Goal: Task Accomplishment & Management: Use online tool/utility

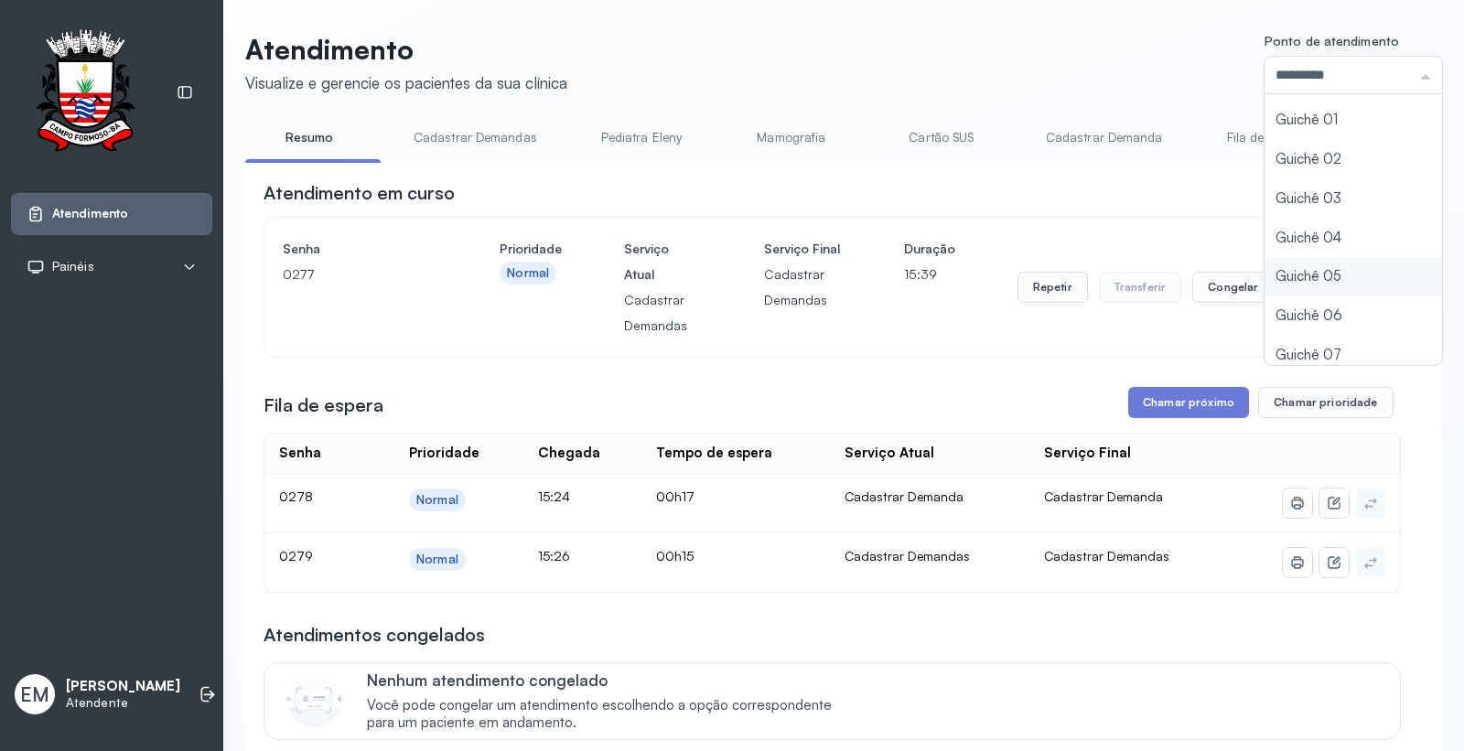
scroll to position [80, 0]
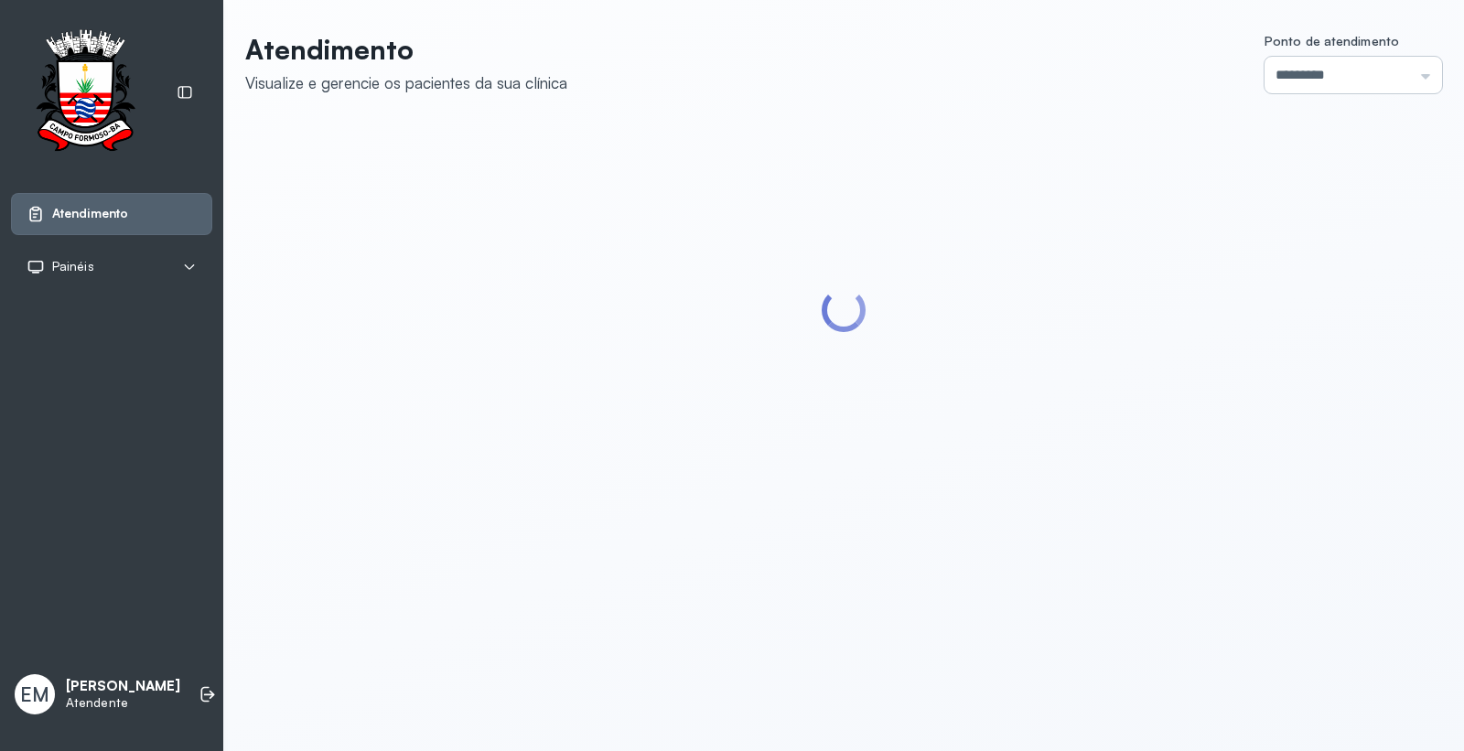
click at [1327, 71] on input "*********" at bounding box center [1354, 75] width 178 height 37
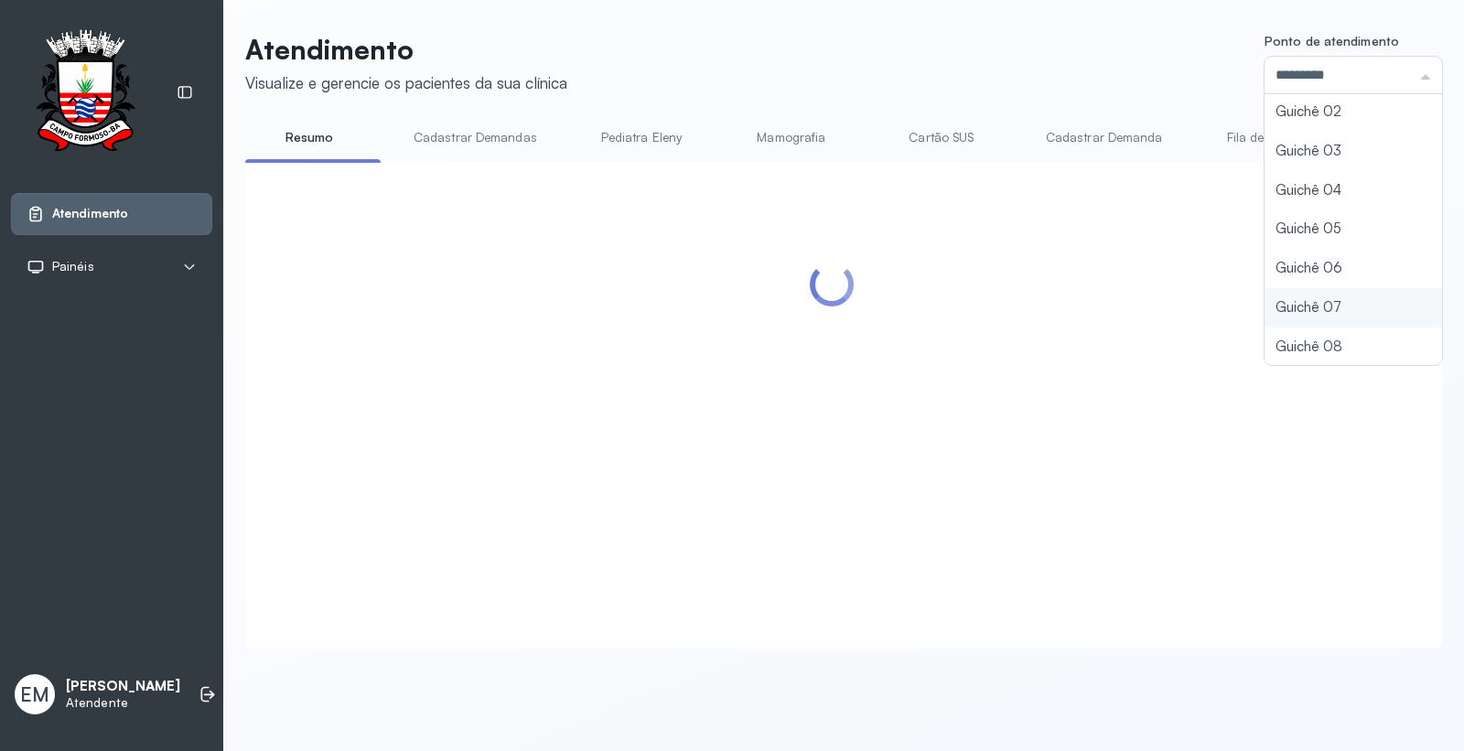
type input "*********"
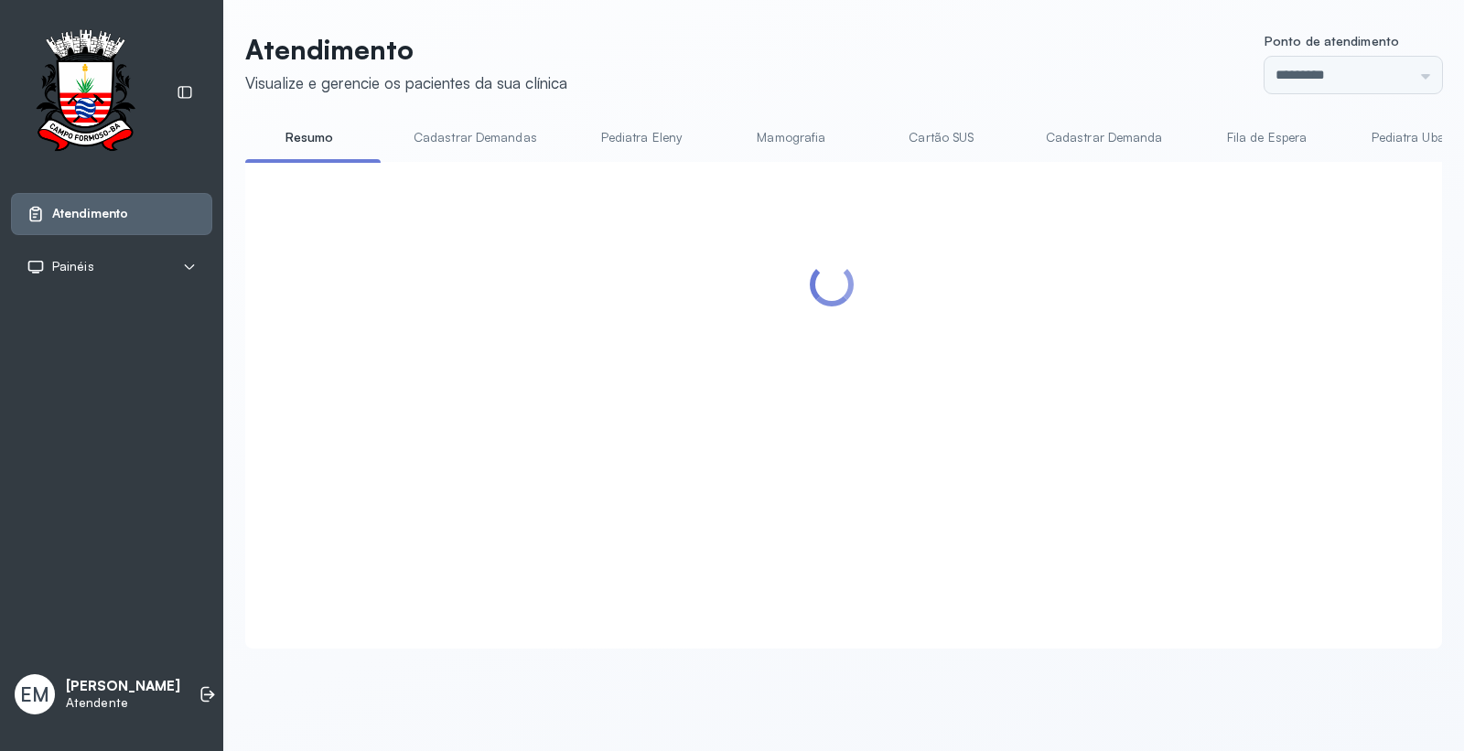
click at [1269, 299] on div "Atendimento Visualize e gerencie os pacientes da sua clínica Ponto de atendimen…" at bounding box center [843, 341] width 1197 height 616
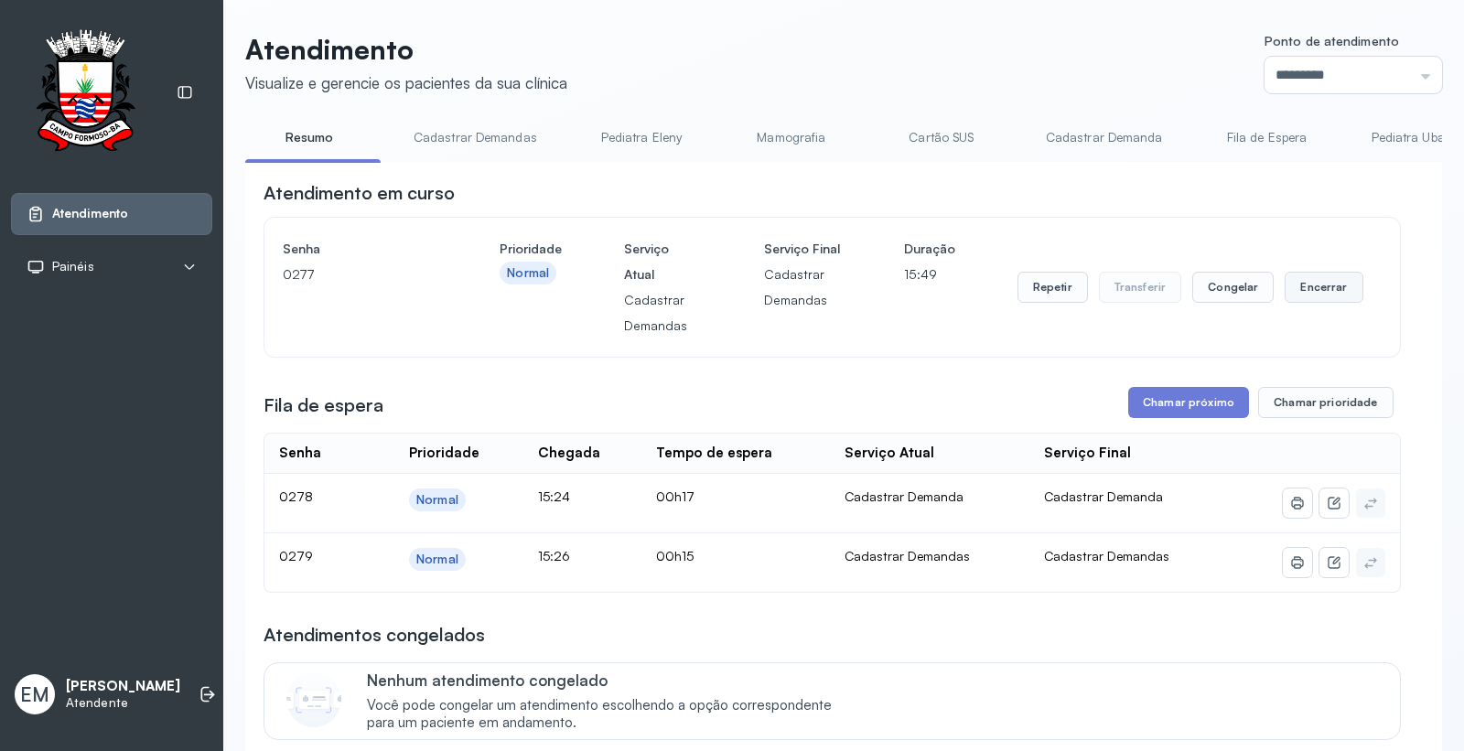
click at [1336, 285] on button "Encerrar" at bounding box center [1324, 287] width 78 height 31
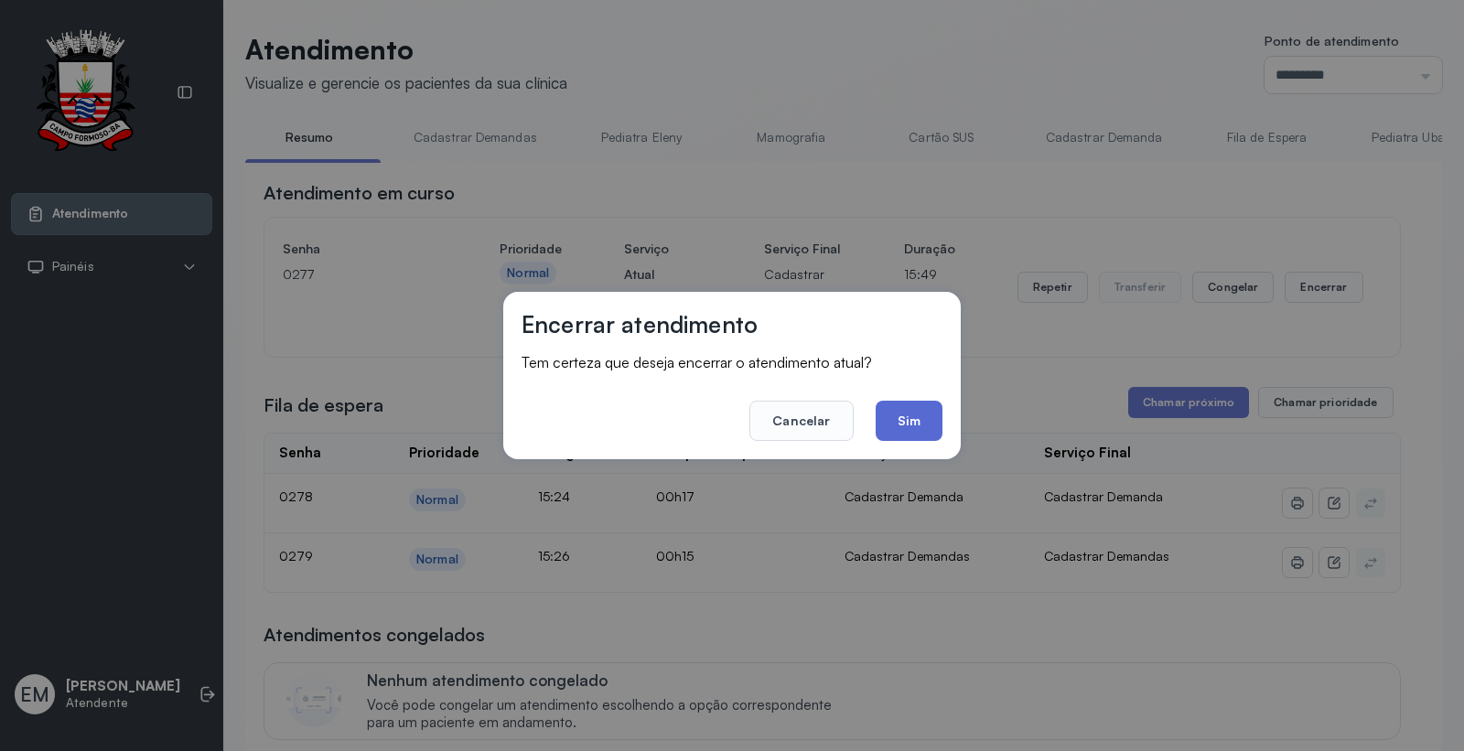
click at [925, 421] on button "Sim" at bounding box center [909, 421] width 67 height 40
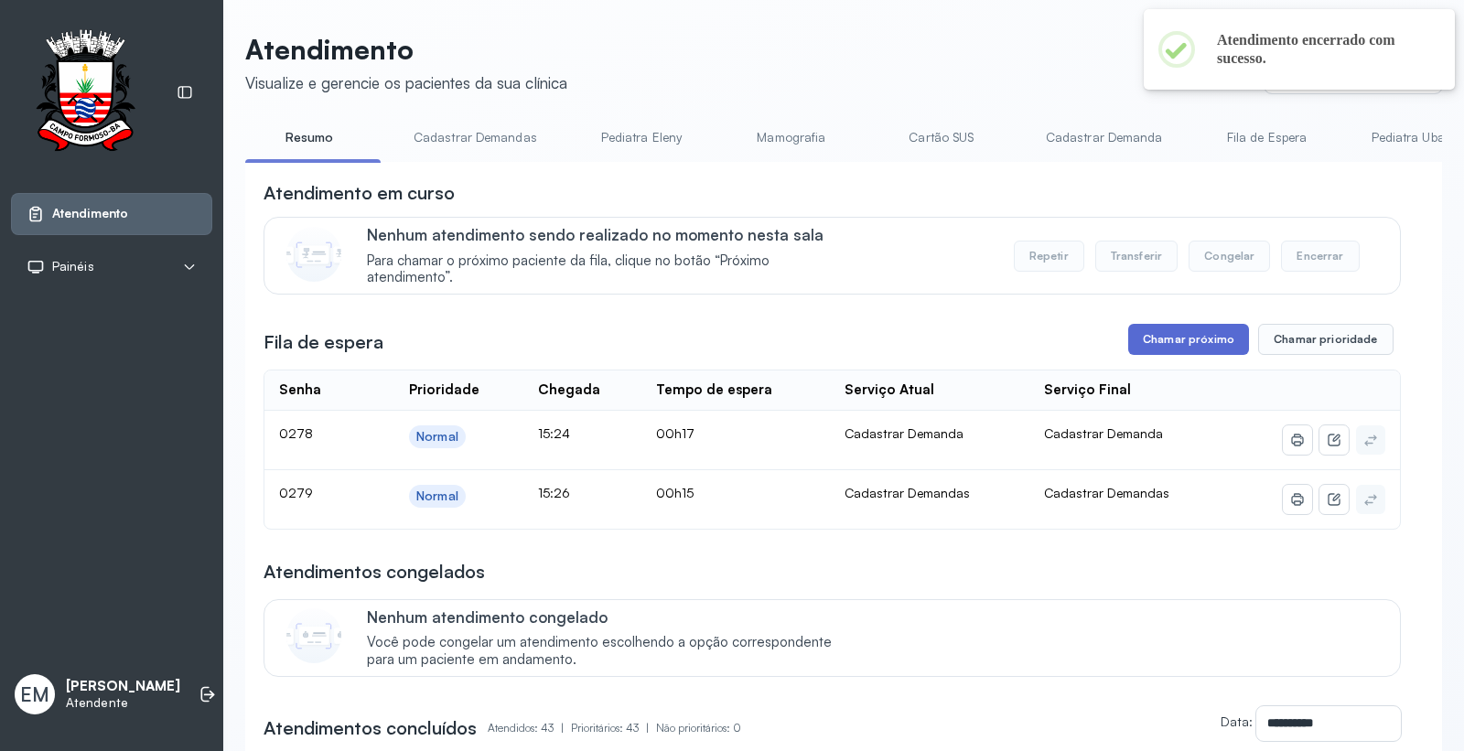
click at [1168, 350] on button "Chamar próximo" at bounding box center [1188, 339] width 121 height 31
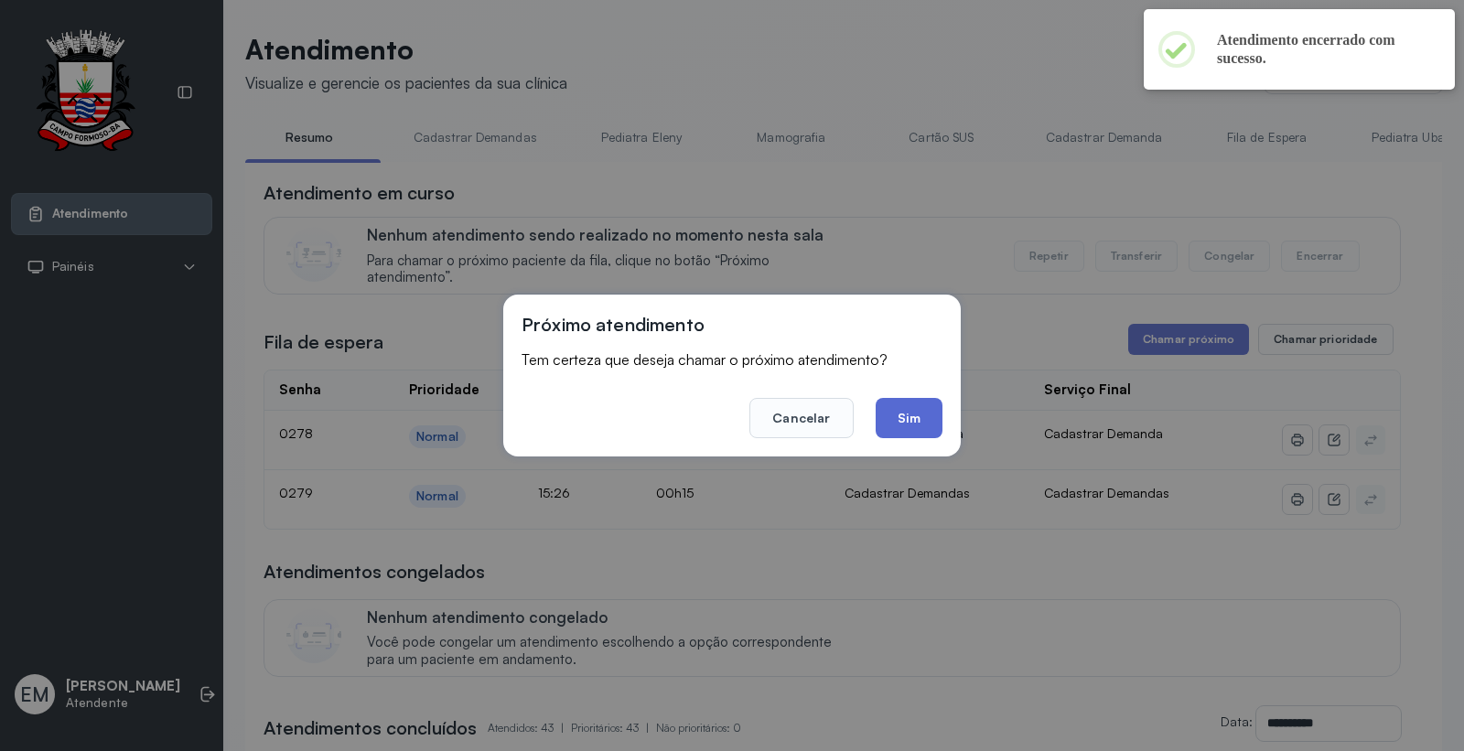
click at [927, 416] on button "Sim" at bounding box center [909, 418] width 67 height 40
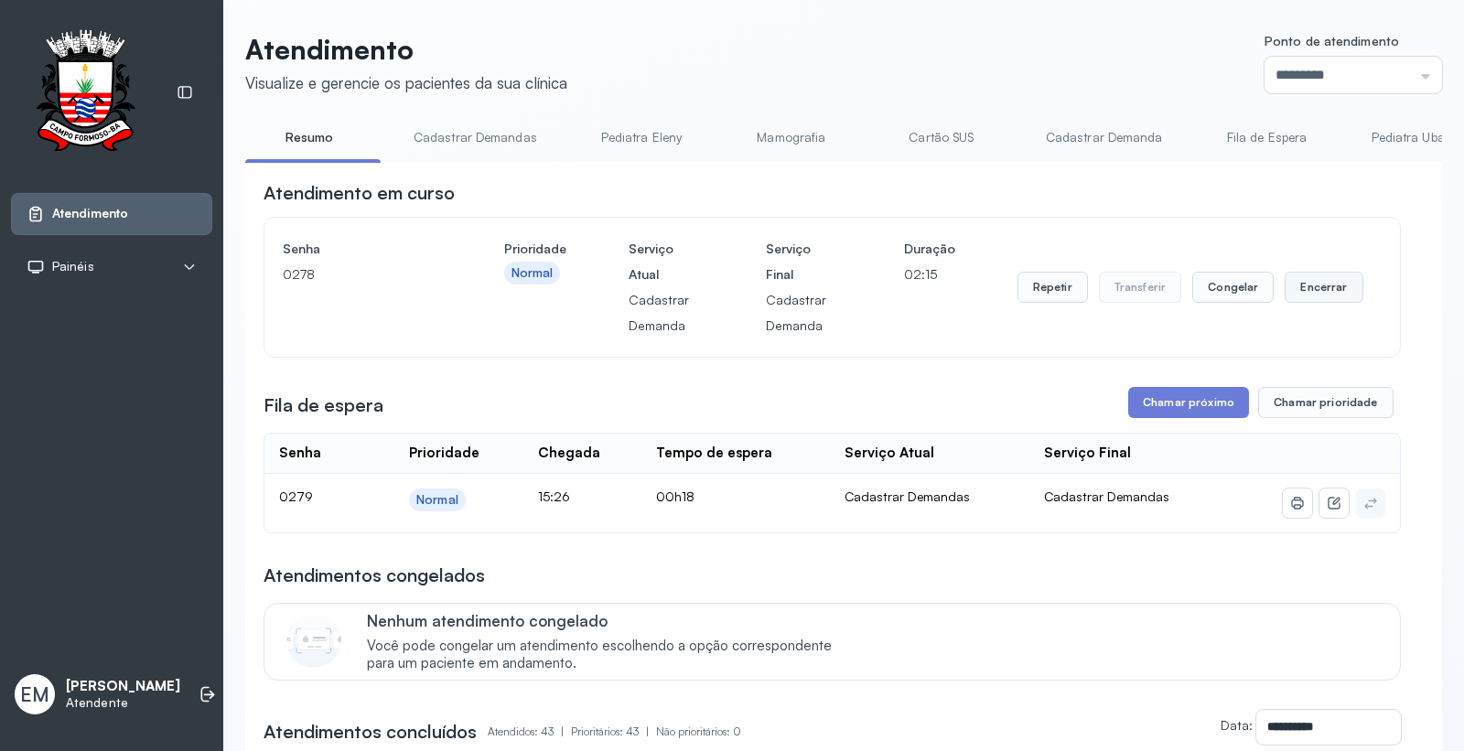
click at [1338, 293] on button "Encerrar" at bounding box center [1324, 287] width 78 height 31
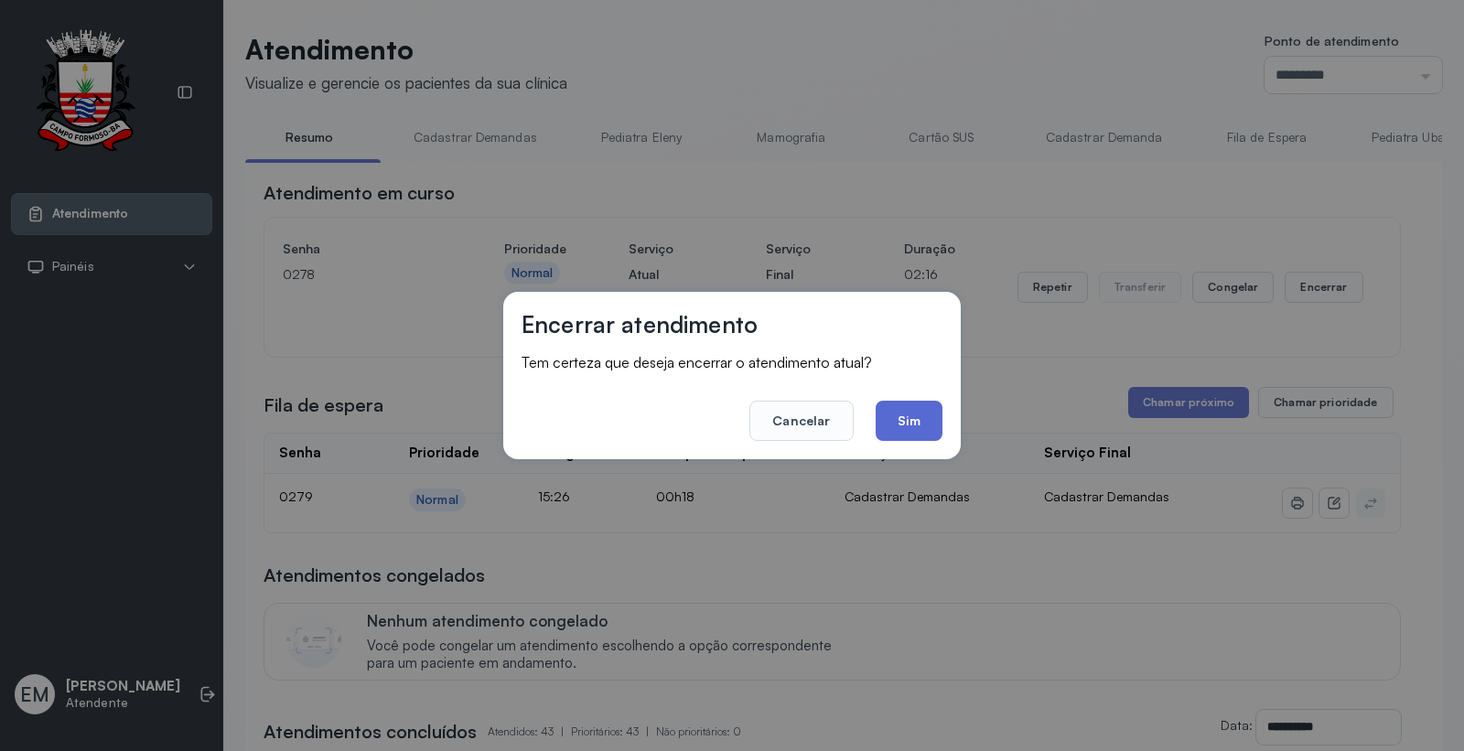
click at [888, 434] on button "Sim" at bounding box center [909, 421] width 67 height 40
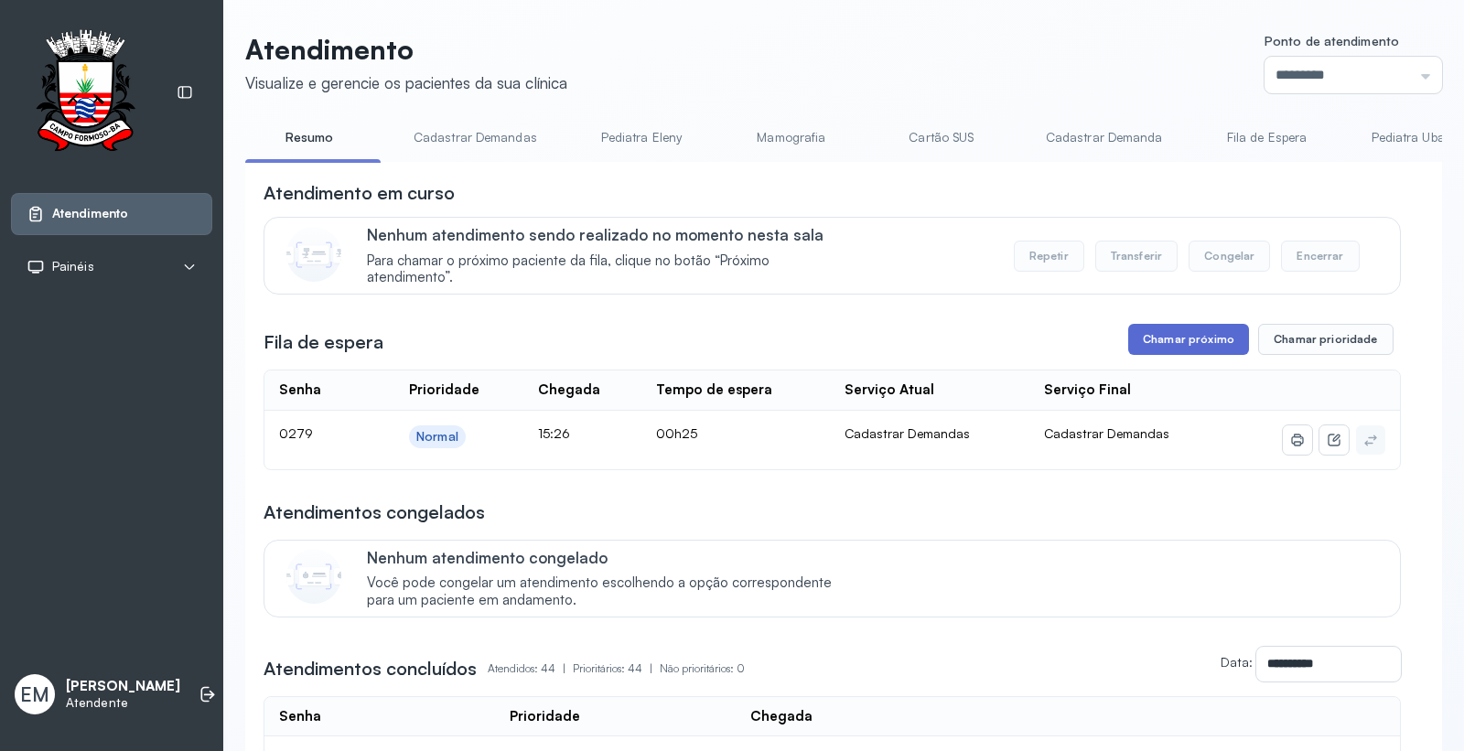
click at [1195, 355] on button "Chamar próximo" at bounding box center [1188, 339] width 121 height 31
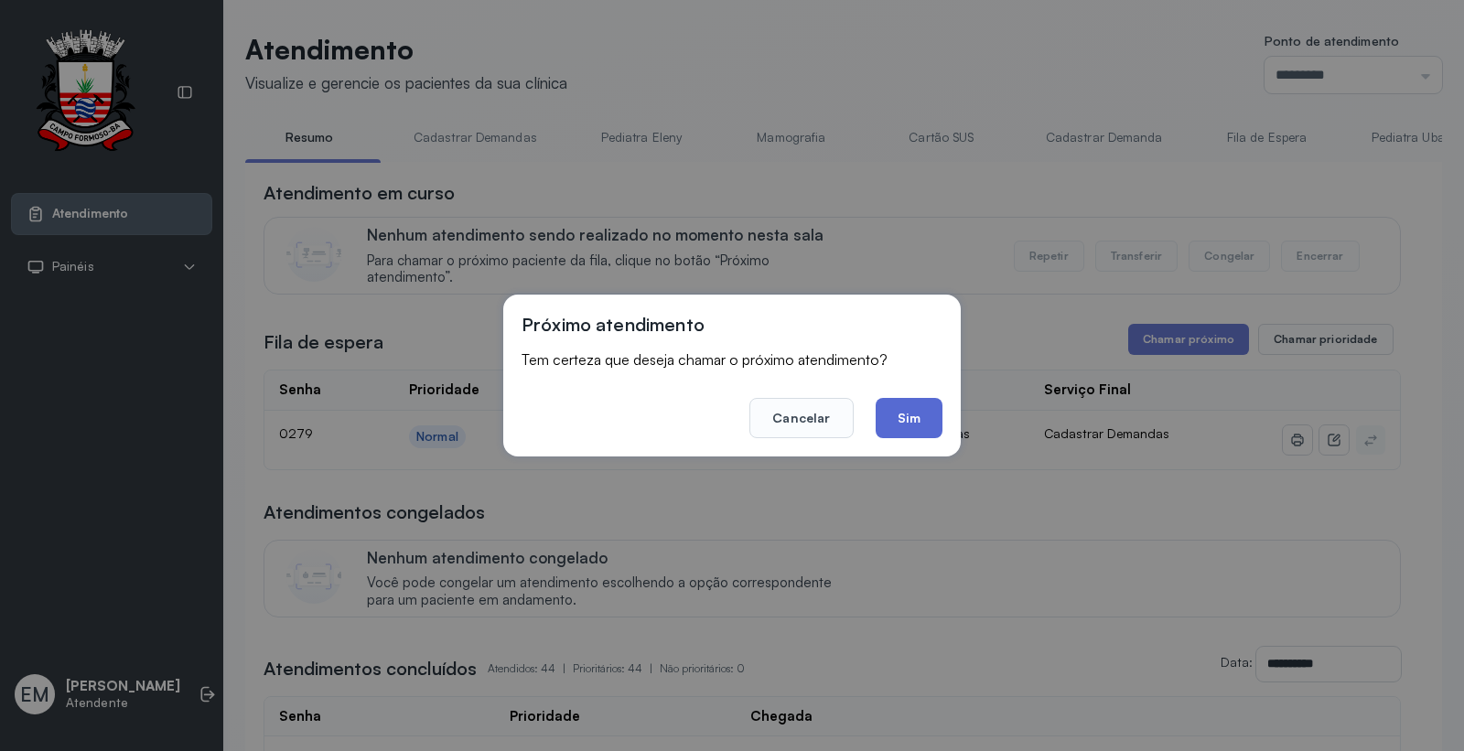
click at [939, 410] on button "Sim" at bounding box center [909, 418] width 67 height 40
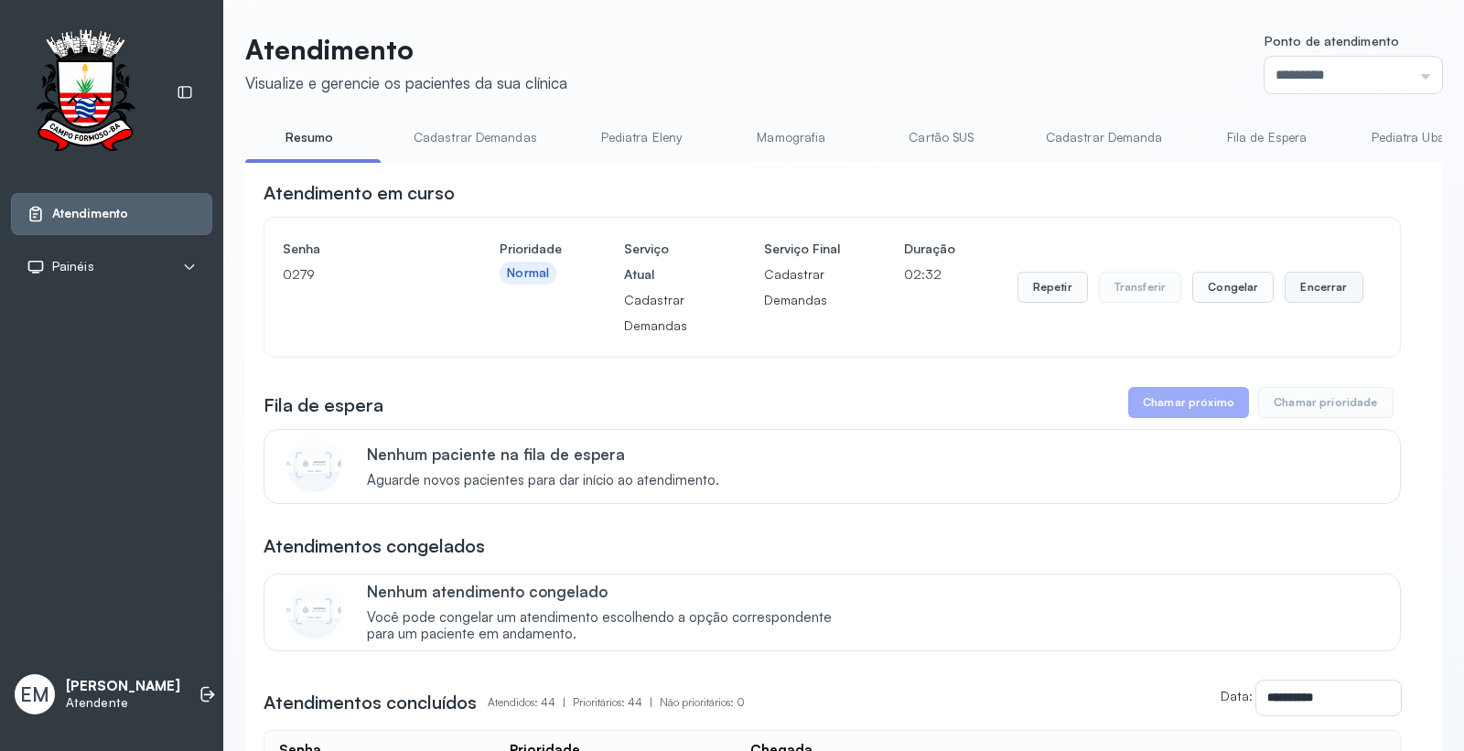
click at [1285, 284] on button "Encerrar" at bounding box center [1324, 287] width 78 height 31
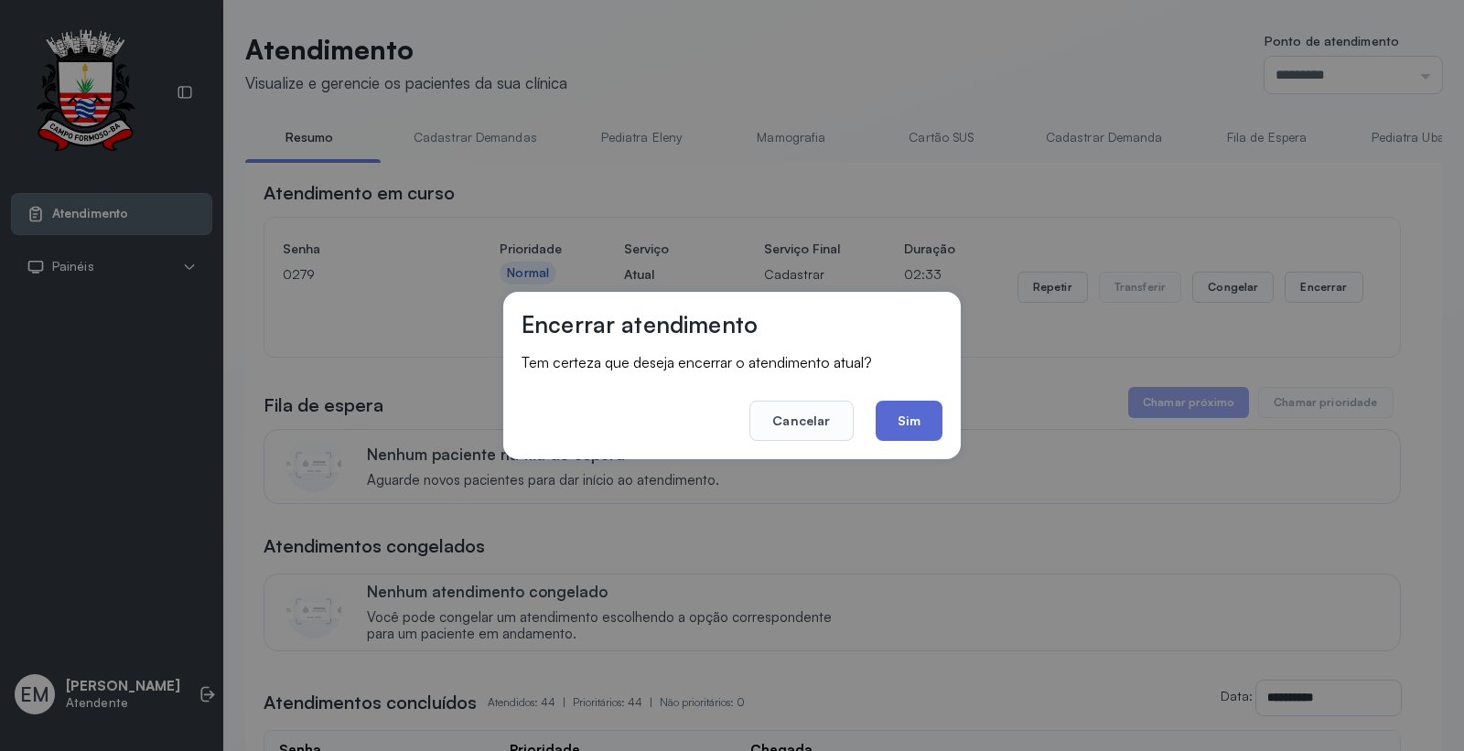
drag, startPoint x: 926, startPoint y: 416, endPoint x: 719, endPoint y: 178, distance: 315.9
click at [925, 412] on button "Sim" at bounding box center [909, 421] width 67 height 40
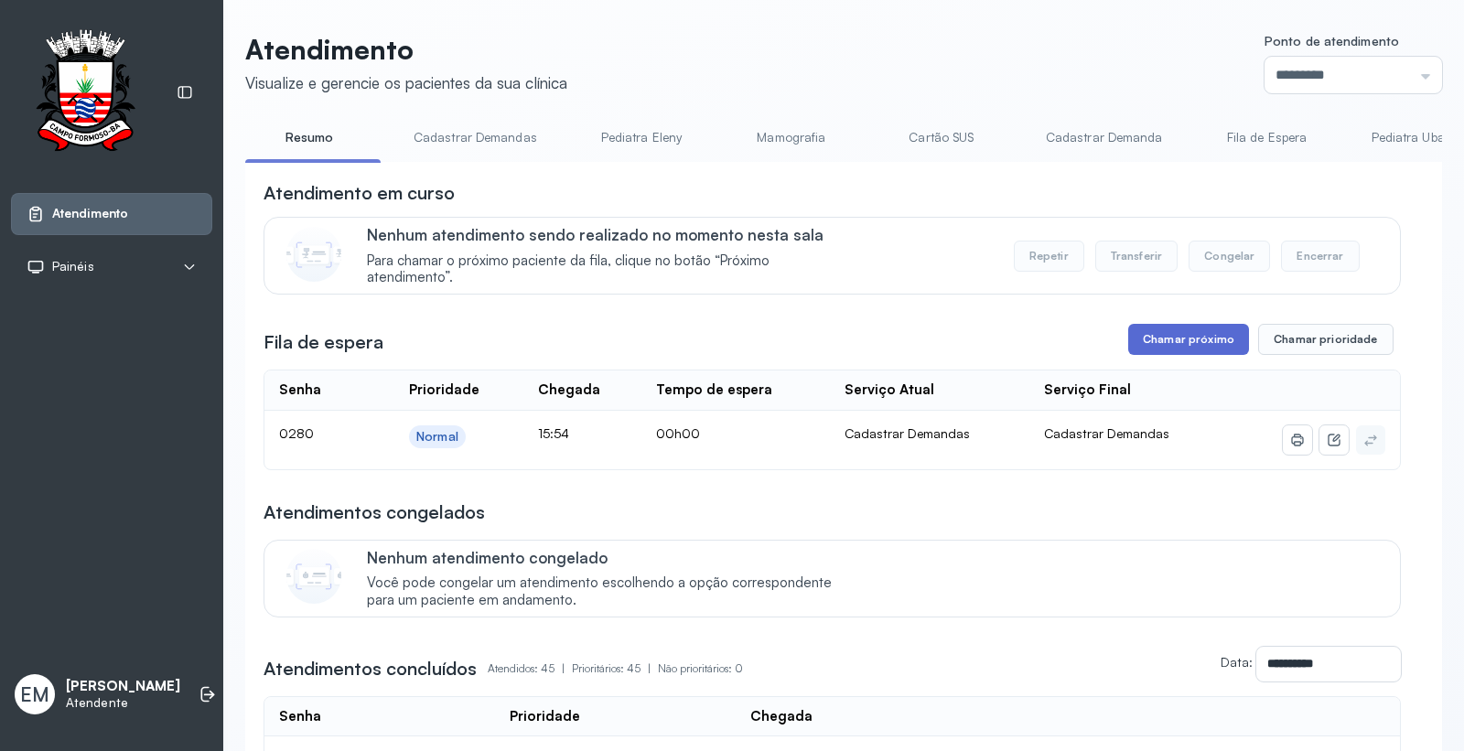
click at [1159, 339] on button "Chamar próximo" at bounding box center [1188, 339] width 121 height 31
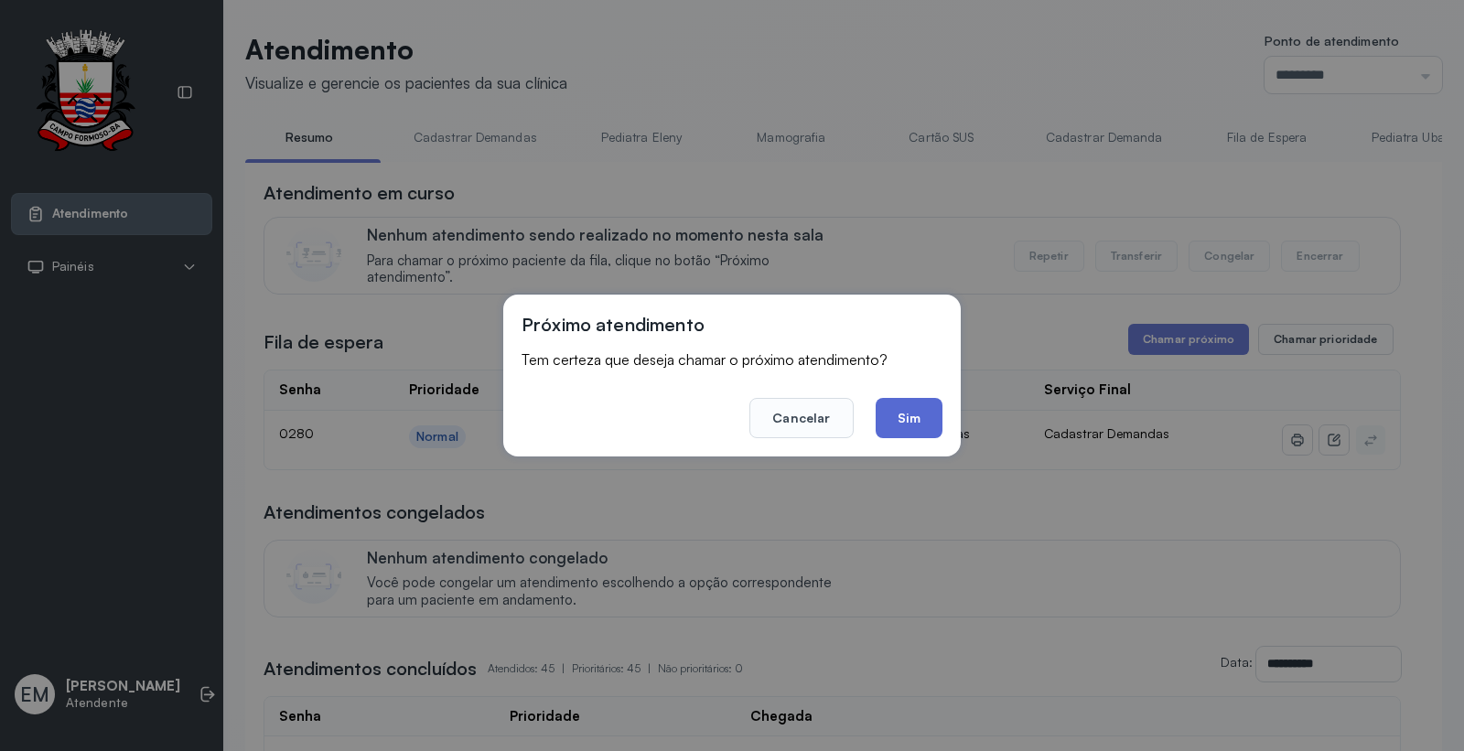
click at [903, 410] on button "Sim" at bounding box center [909, 418] width 67 height 40
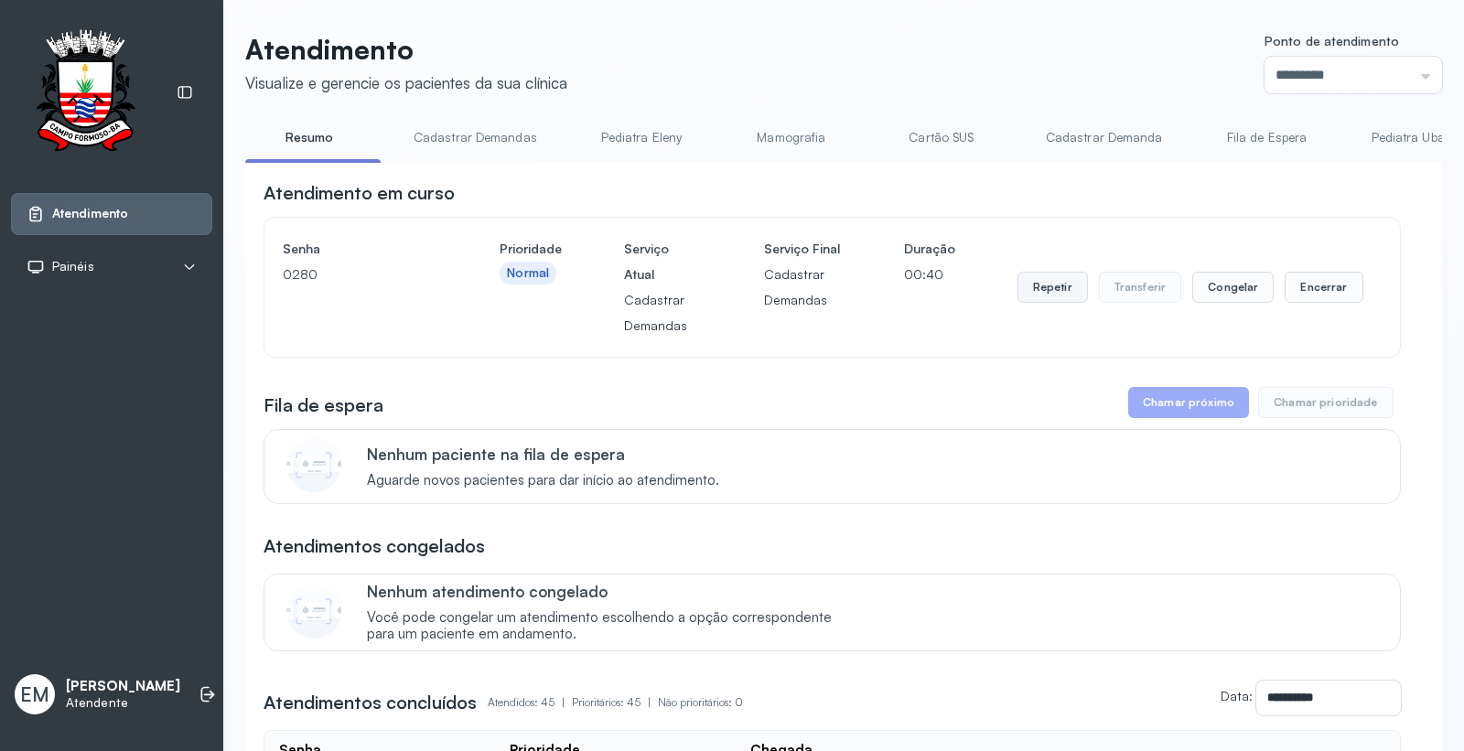
click at [1055, 288] on button "Repetir" at bounding box center [1052, 287] width 70 height 31
